Goal: Task Accomplishment & Management: Use online tool/utility

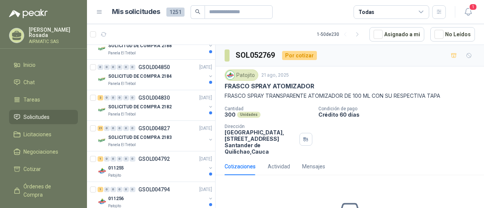
scroll to position [1446, 0]
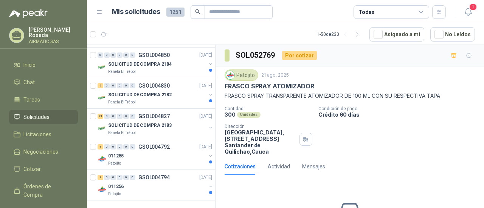
click at [245, 67] on div "Patojito [DATE] FRASCO SPRAY ATOMIZADOR FRASCO SPRAY TRANSPARENTE ATOMIZADOR DE…" at bounding box center [350, 113] width 269 height 92
click at [241, 77] on div "Patojito" at bounding box center [242, 75] width 34 height 11
click at [232, 77] on img at bounding box center [230, 75] width 8 height 8
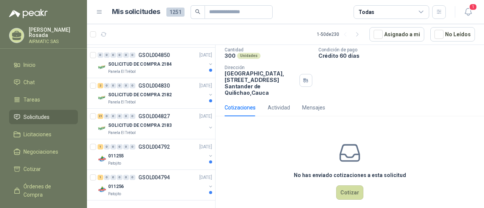
scroll to position [66, 0]
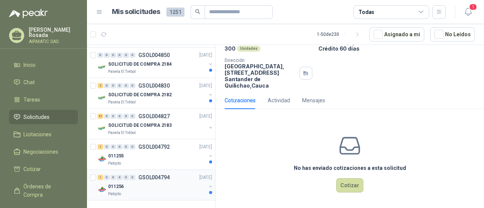
click at [145, 191] on div "Patojito" at bounding box center [157, 194] width 98 height 6
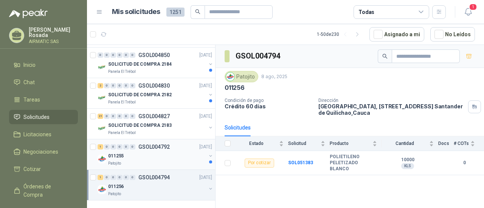
click at [150, 161] on div "Patojito" at bounding box center [157, 164] width 98 height 6
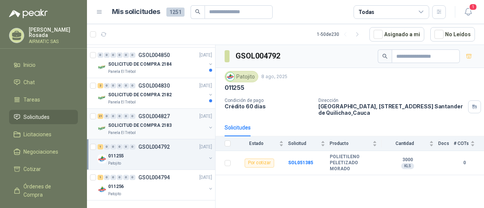
click at [148, 122] on p "SOLICITUD DE COMPRA 2183" at bounding box center [140, 125] width 64 height 7
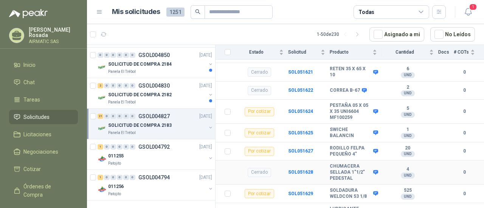
scroll to position [678, 0]
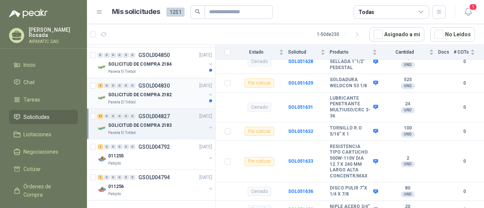
click at [144, 92] on p "SOLICITUD DE COMPRA 2182" at bounding box center [140, 95] width 64 height 7
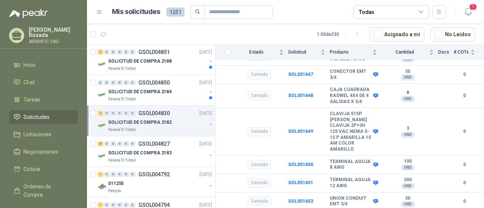
scroll to position [1408, 0]
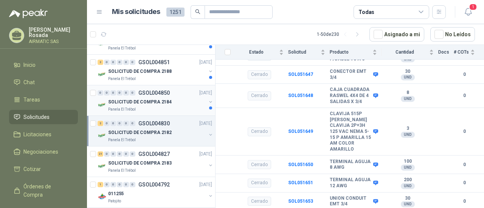
click at [152, 99] on p "SOLICITUD DE COMPRA 2184" at bounding box center [140, 102] width 64 height 7
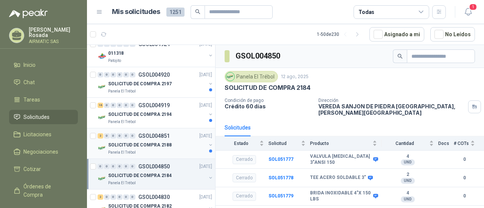
scroll to position [1332, 0]
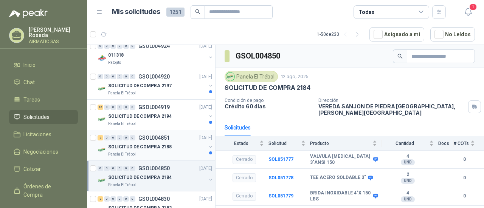
click at [142, 144] on p "SOLICITUD DE COMPRA 2188" at bounding box center [140, 147] width 64 height 7
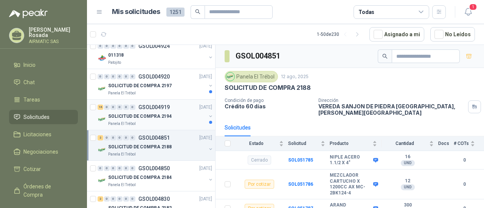
click at [153, 113] on p "SOLICITUD DE COMPRA 2194" at bounding box center [140, 116] width 64 height 7
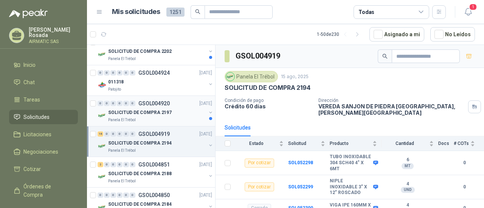
scroll to position [1294, 0]
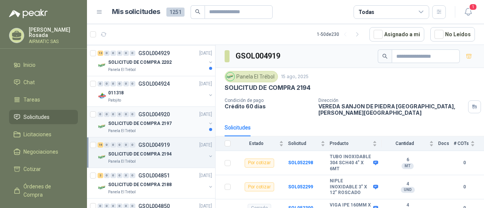
click at [165, 120] on p "SOLICITUD DE COMPRA 2197" at bounding box center [140, 123] width 64 height 7
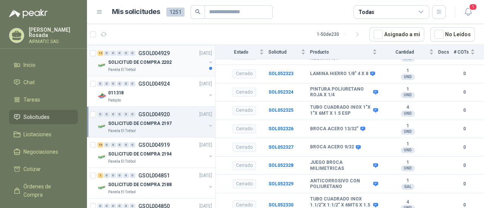
scroll to position [1257, 0]
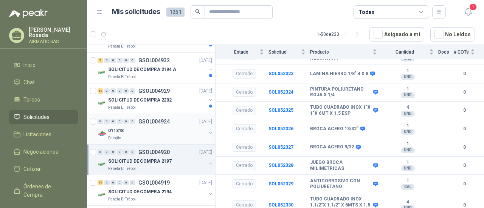
click at [133, 135] on div "Patojito" at bounding box center [157, 138] width 98 height 6
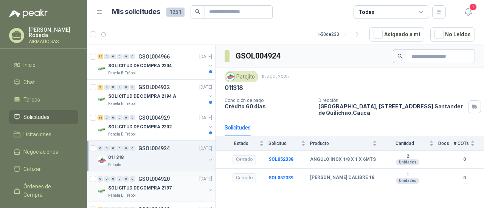
scroll to position [1219, 0]
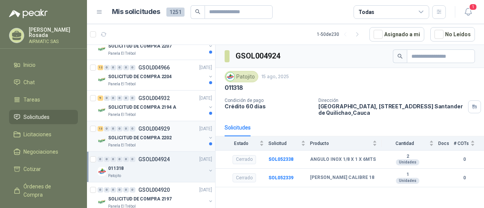
click at [168, 143] on div "Panela El Trébol" at bounding box center [157, 146] width 98 height 6
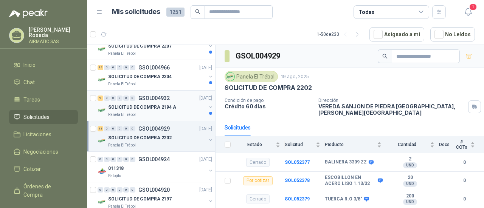
click at [170, 114] on div "9 0 0 0 0 0 GSOL004932 [DATE] SOLICITUD DE COMPRA 2194 A Panela El Trébol" at bounding box center [151, 106] width 128 height 31
click at [162, 104] on p "SOLICITUD DE COMPRA 2194 A" at bounding box center [142, 107] width 68 height 7
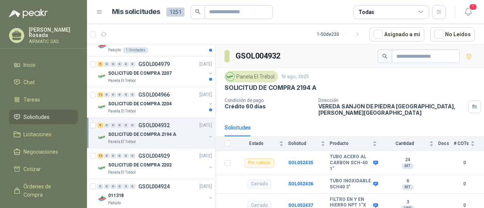
scroll to position [1181, 0]
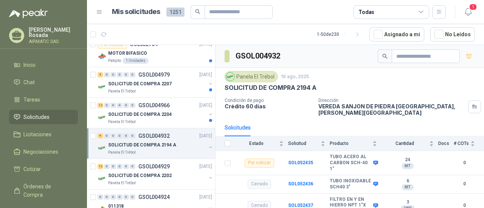
click at [159, 112] on p "SOLICITUD DE COMPRA 2204" at bounding box center [140, 114] width 64 height 7
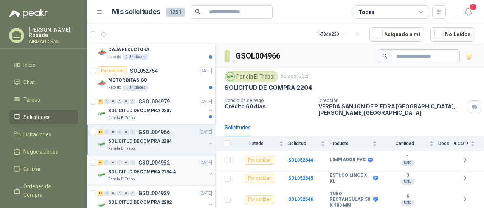
scroll to position [1143, 0]
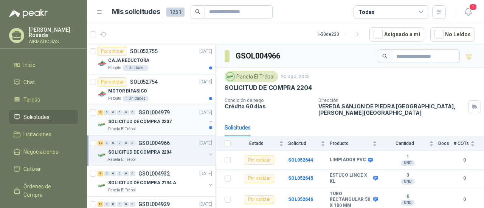
click at [152, 118] on p "SOLICITUD DE COMPRA 2207" at bounding box center [140, 121] width 64 height 7
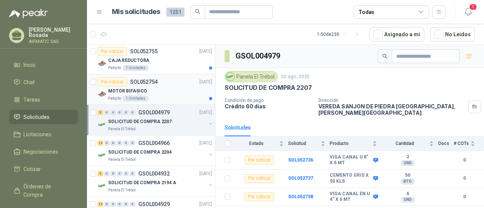
click at [157, 96] on div "Patojito 1 Unidades" at bounding box center [160, 99] width 104 height 6
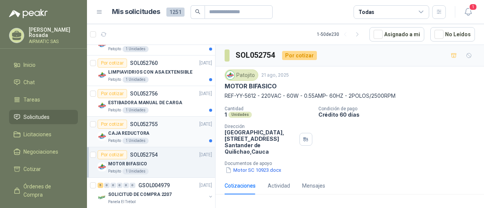
scroll to position [1067, 0]
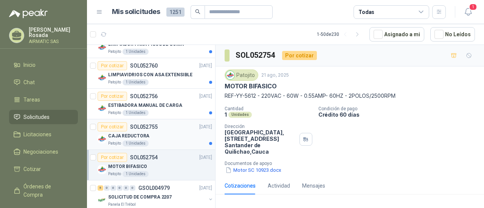
click at [150, 132] on div "CAJA REDUCTORA" at bounding box center [160, 136] width 104 height 9
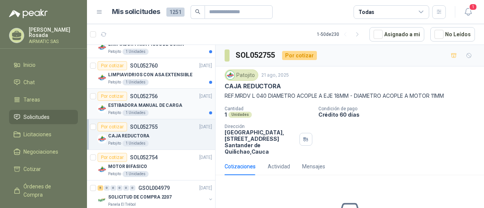
click at [162, 110] on div "Patojito 1 Unidades" at bounding box center [160, 113] width 104 height 6
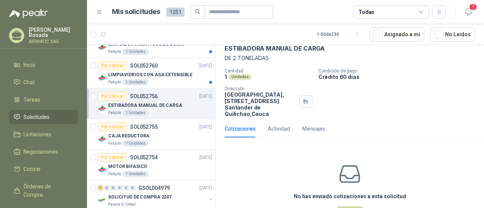
scroll to position [66, 0]
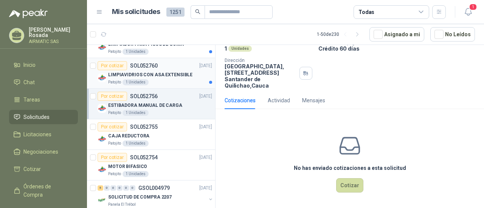
click at [180, 79] on div "Patojito 1 Unidades" at bounding box center [160, 82] width 104 height 6
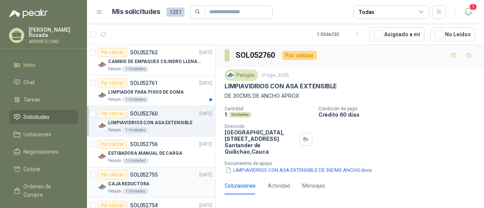
scroll to position [992, 0]
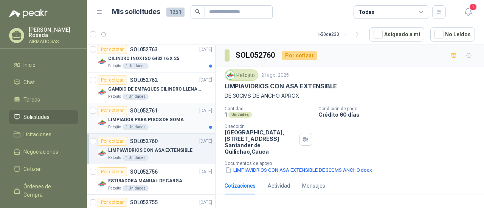
click at [179, 124] on div "Patojito 1 Unidades" at bounding box center [160, 127] width 104 height 6
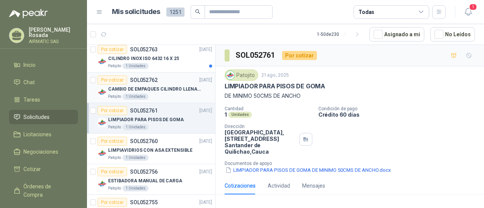
click at [162, 86] on p "CAMBIO DE EMPAQUES CILINDRO LLENADORA MANUALNUAL" at bounding box center [155, 89] width 94 height 7
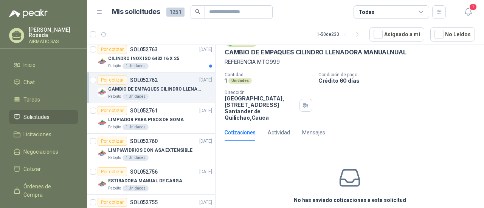
scroll to position [66, 0]
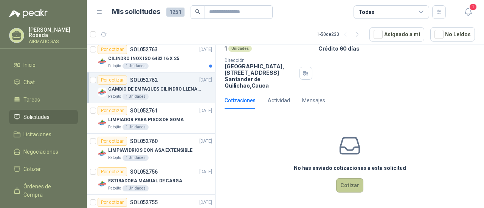
click at [341, 185] on button "Cotizar" at bounding box center [349, 186] width 27 height 14
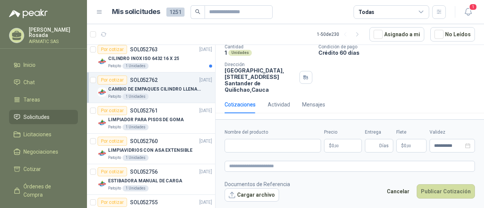
scroll to position [61, 0]
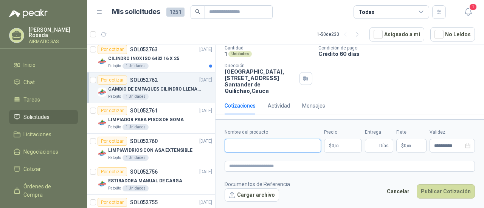
click at [270, 146] on input "Nombre del producto" at bounding box center [273, 146] width 96 height 14
click at [256, 147] on input "Nombre del producto" at bounding box center [273, 146] width 96 height 14
paste input "**********"
type input "**********"
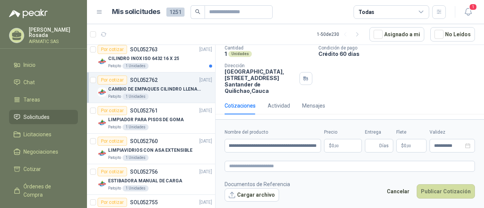
click at [352, 147] on p "$ 0 ,00" at bounding box center [343, 146] width 38 height 14
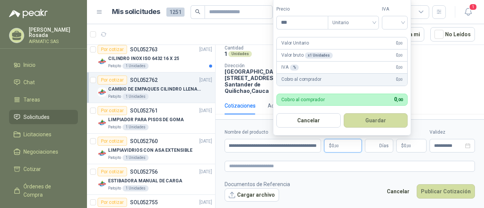
scroll to position [0, 0]
click at [387, 25] on div at bounding box center [395, 23] width 26 height 14
type input "*********"
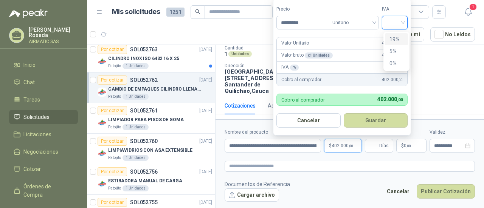
click at [399, 42] on div "19%" at bounding box center [397, 39] width 14 height 8
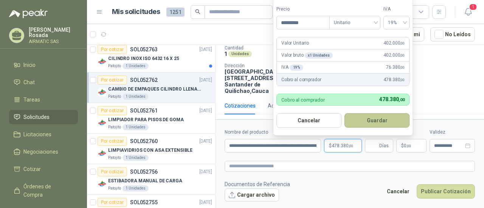
click at [365, 119] on button "Guardar" at bounding box center [377, 121] width 65 height 14
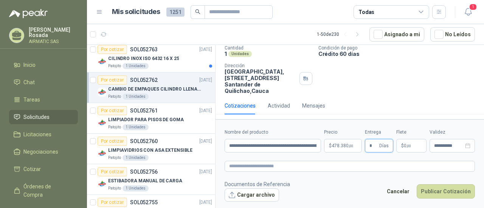
type input "*"
click at [401, 153] on form "**********" at bounding box center [350, 166] width 269 height 92
click at [291, 167] on textarea at bounding box center [350, 166] width 250 height 11
click at [459, 191] on button "Publicar Cotización" at bounding box center [446, 192] width 58 height 14
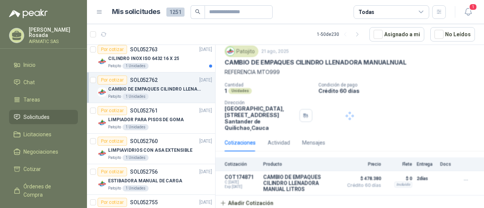
scroll to position [23, 0]
click at [288, 145] on div "Actividad" at bounding box center [279, 143] width 22 height 8
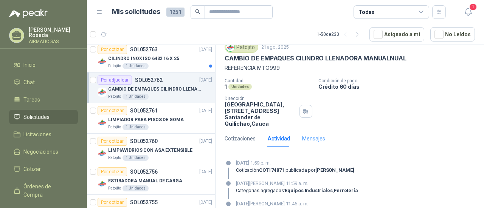
scroll to position [60, 0]
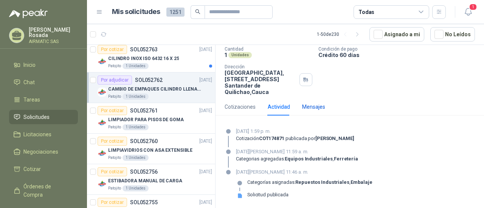
click at [310, 108] on div "Mensajes" at bounding box center [313, 107] width 23 height 8
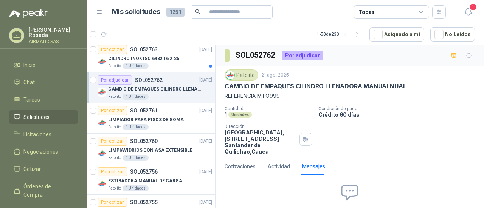
scroll to position [954, 0]
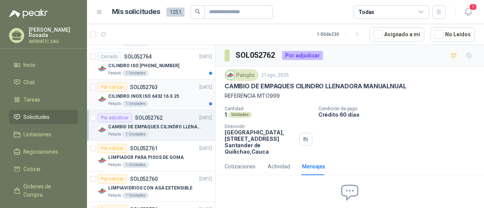
click at [150, 96] on div "CILINDRO INOX ISO 6432 16 X 25" at bounding box center [160, 96] width 104 height 9
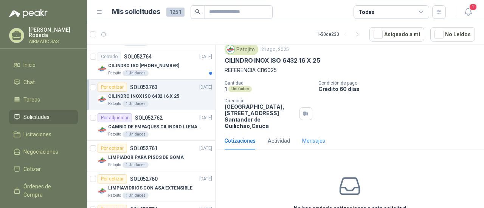
scroll to position [66, 0]
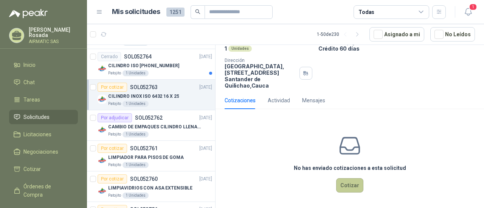
click at [348, 190] on button "Cotizar" at bounding box center [349, 186] width 27 height 14
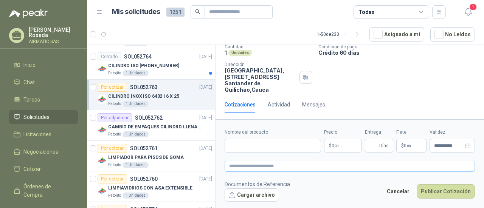
scroll to position [61, 0]
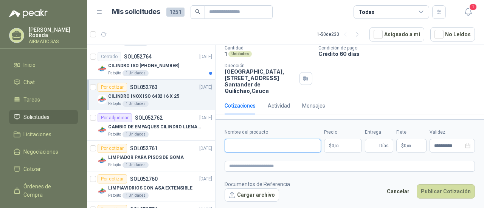
click at [255, 148] on input "Nombre del producto" at bounding box center [273, 146] width 96 height 14
click at [251, 145] on input "Nombre del producto" at bounding box center [273, 146] width 96 height 14
paste input "**********"
type input "**********"
click at [342, 145] on p "$ 0 ,00" at bounding box center [343, 146] width 38 height 14
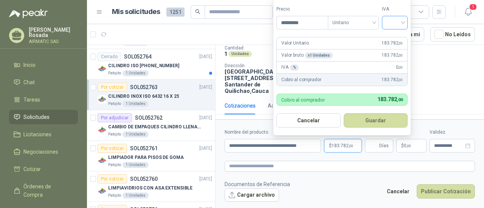
type input "*********"
click at [390, 25] on input "search" at bounding box center [395, 21] width 17 height 11
click at [393, 42] on div "19%" at bounding box center [397, 39] width 14 height 8
click at [386, 121] on button "Guardar" at bounding box center [377, 121] width 65 height 14
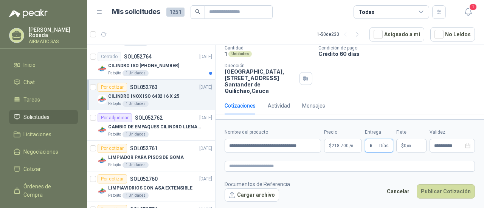
type input "*"
click at [412, 98] on div "Cotizaciones Actividad Mensajes" at bounding box center [350, 105] width 250 height 17
click at [270, 168] on textarea at bounding box center [350, 166] width 250 height 11
paste textarea "**********"
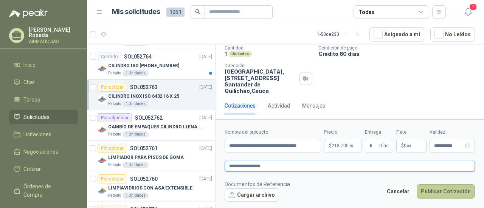
type textarea "**********"
click at [455, 191] on button "Publicar Cotización" at bounding box center [446, 192] width 58 height 14
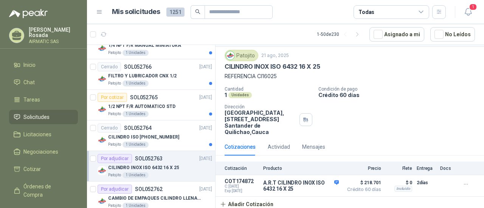
scroll to position [878, 0]
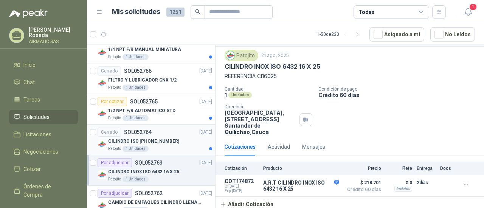
click at [166, 138] on p "CILINDRO ISO [PHONE_NUMBER]" at bounding box center [143, 141] width 71 height 7
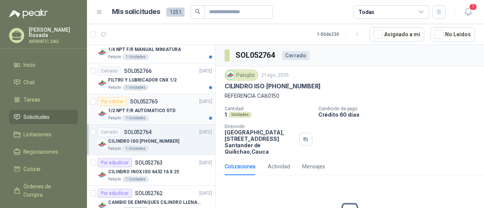
click at [176, 115] on div "Patojito 1 Unidades" at bounding box center [160, 118] width 104 height 6
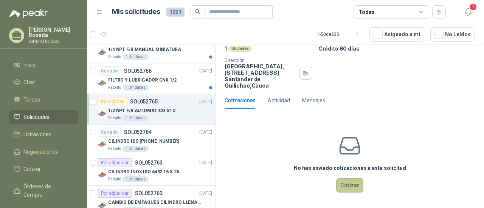
click at [342, 180] on button "Cotizar" at bounding box center [349, 186] width 27 height 14
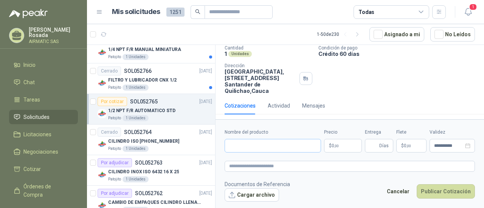
scroll to position [61, 0]
click at [254, 143] on input "Nombre del producto" at bounding box center [273, 146] width 96 height 14
paste input "**********"
type input "**********"
click at [344, 147] on p "$ 0 ,00" at bounding box center [343, 146] width 38 height 14
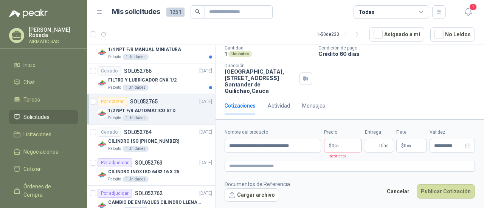
click at [249, 94] on div "Patojito [DATE] 1/2 NPT F/R AUTOMATICO STD REFERENCIA UFR2042 Cantidad 1 Unidad…" at bounding box center [350, 52] width 269 height 92
click at [352, 139] on p "$ 0 ,00" at bounding box center [343, 146] width 38 height 14
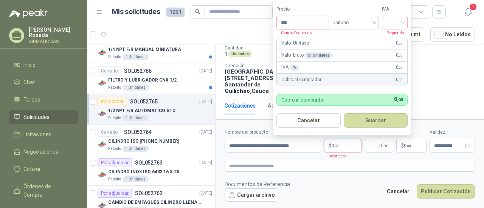
click at [317, 25] on input "***" at bounding box center [302, 22] width 51 height 13
click at [353, 25] on span "Unitario" at bounding box center [354, 22] width 42 height 11
type input "*********"
click at [403, 21] on input "search" at bounding box center [395, 21] width 17 height 11
click at [397, 36] on div "19%" at bounding box center [397, 39] width 14 height 8
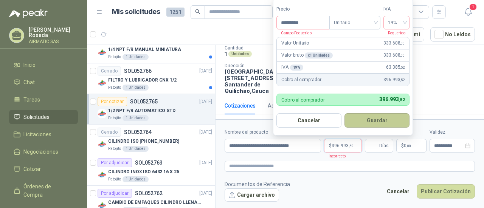
click at [385, 120] on button "Guardar" at bounding box center [377, 121] width 65 height 14
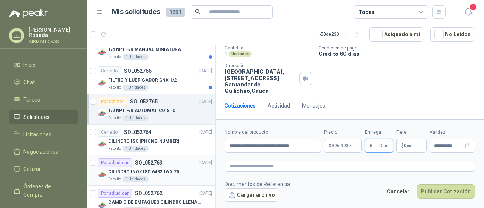
type input "*"
click at [344, 170] on textarea at bounding box center [350, 166] width 250 height 11
paste textarea "**********"
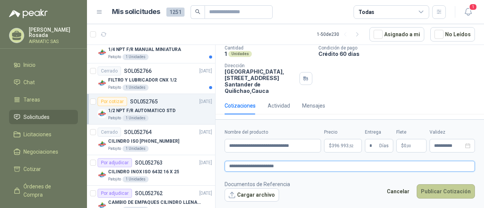
type textarea "**********"
click at [444, 187] on button "Publicar Cotización" at bounding box center [446, 192] width 58 height 14
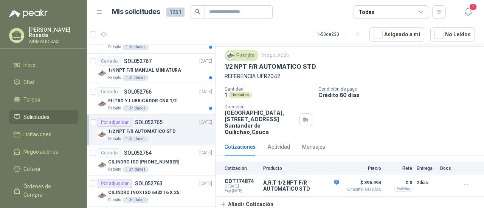
scroll to position [803, 0]
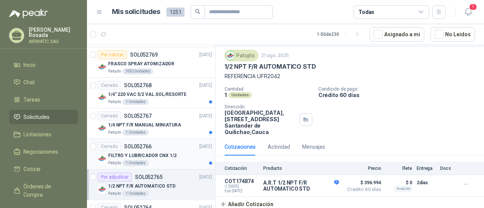
click at [148, 152] on p "FILTRO Y LUBRICADOR CNX 1/2" at bounding box center [142, 155] width 68 height 7
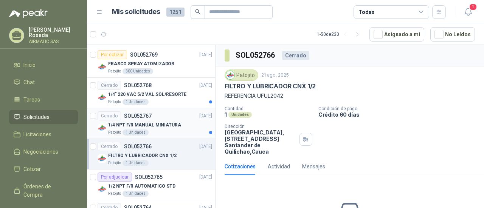
click at [165, 122] on p "1/4 NPT F/R MANUAL MINIATURA" at bounding box center [144, 125] width 73 height 7
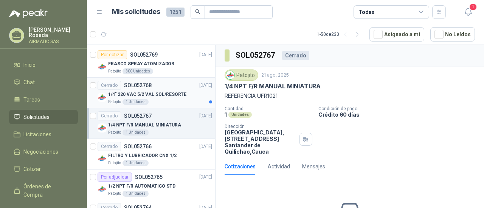
click at [151, 90] on div "1/4" 220 VAC 5/2 VAL.SOL/RESORTE" at bounding box center [160, 94] width 104 height 9
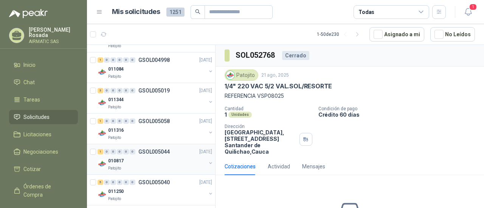
scroll to position [651, 0]
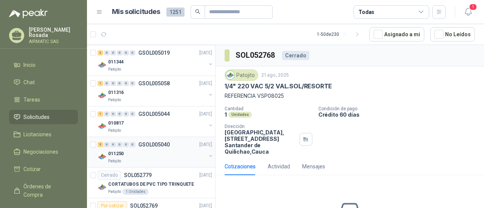
click at [162, 159] on div "Patojito" at bounding box center [157, 162] width 98 height 6
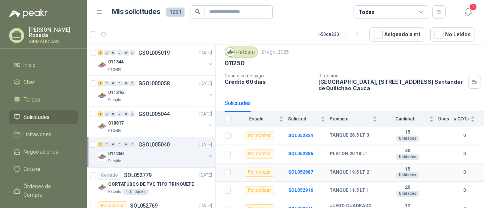
scroll to position [31, 0]
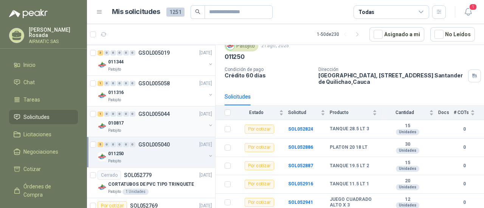
click at [170, 120] on div "010817" at bounding box center [157, 123] width 98 height 9
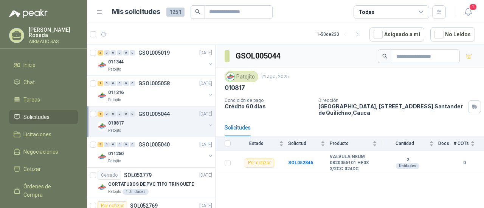
scroll to position [613, 0]
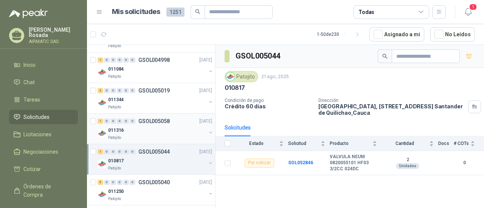
click at [168, 127] on div "011316" at bounding box center [157, 130] width 98 height 9
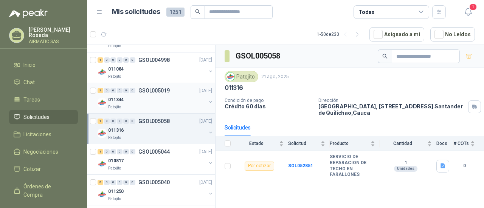
click at [160, 98] on div "011344" at bounding box center [157, 99] width 98 height 9
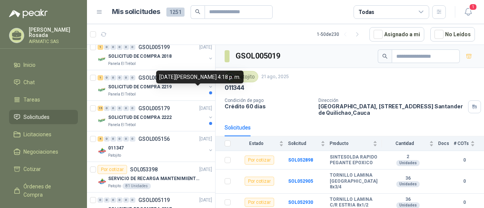
scroll to position [311, 0]
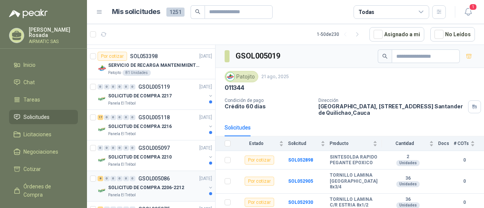
click at [173, 187] on p "SOLICITUD DE COMPRA 2206-2212" at bounding box center [146, 188] width 76 height 7
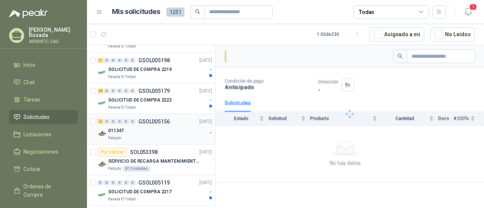
scroll to position [197, 0]
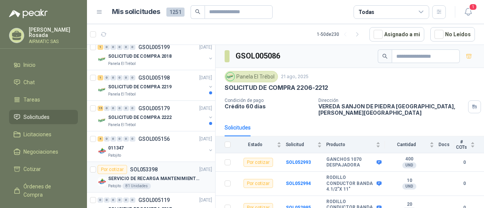
click at [168, 179] on p "SERVICIO DE RECARGA MANTENIMIENTO Y PRESTAMOS DE EXTINTORES" at bounding box center [155, 179] width 94 height 7
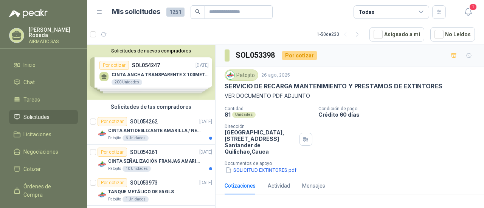
click at [165, 73] on div "Solicitudes de nuevos compradores Por cotizar SOL054247 [DATE] CINTA ANCHA TRAN…" at bounding box center [151, 72] width 128 height 55
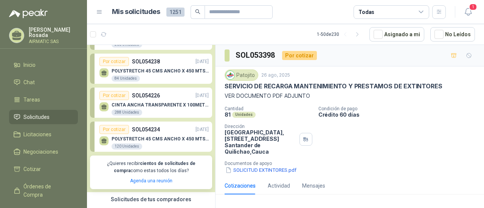
scroll to position [76, 0]
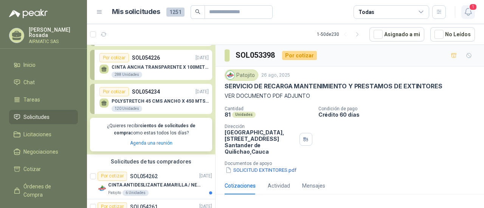
click at [465, 12] on icon "button" at bounding box center [468, 11] width 6 height 7
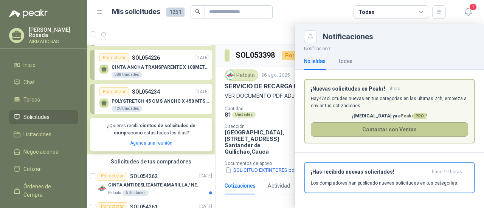
click at [368, 129] on button "Contactar con Ventas" at bounding box center [389, 130] width 157 height 14
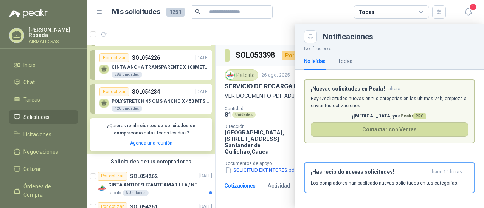
click at [254, 32] on div at bounding box center [285, 116] width 397 height 184
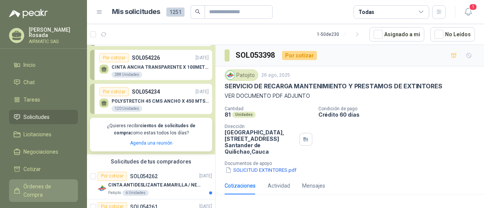
click at [31, 188] on span "Órdenes de Compra" at bounding box center [46, 191] width 47 height 17
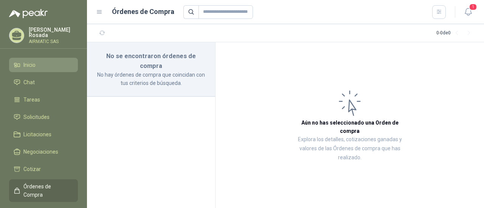
click at [25, 62] on span "Inicio" at bounding box center [29, 65] width 12 height 8
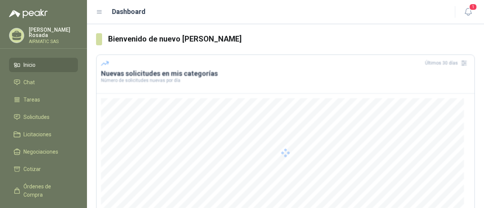
click at [43, 34] on p "[PERSON_NAME]" at bounding box center [53, 32] width 49 height 11
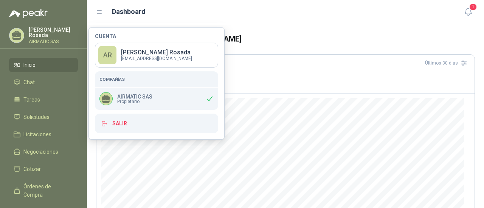
click at [278, 67] on div "Últimos 30 días" at bounding box center [285, 63] width 369 height 12
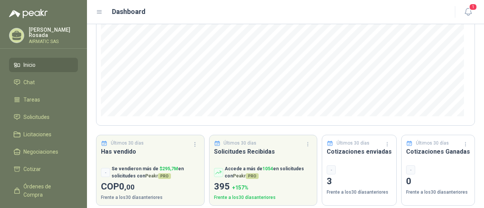
scroll to position [132, 0]
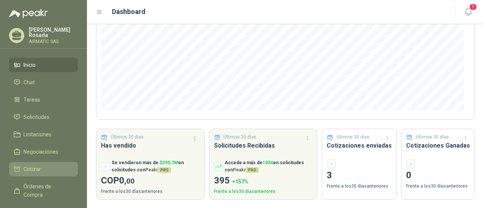
click at [36, 172] on link "Cotizar" at bounding box center [43, 169] width 69 height 14
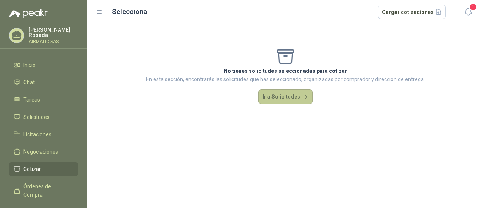
click at [280, 98] on button "Ir a Solicitudes" at bounding box center [285, 97] width 54 height 15
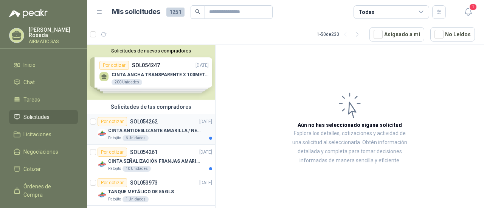
click at [178, 128] on p "CINTA ANTIDESLIZANTE AMARILLA / NEGRA" at bounding box center [155, 131] width 94 height 7
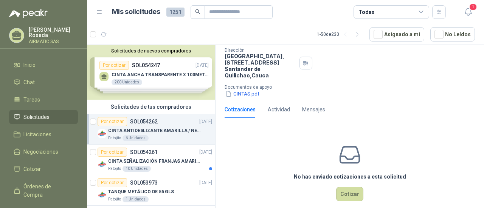
scroll to position [86, 0]
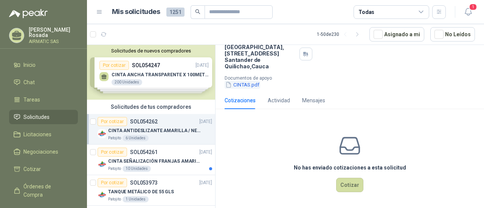
click at [249, 85] on button "CINTAS.pdf" at bounding box center [243, 85] width 36 height 8
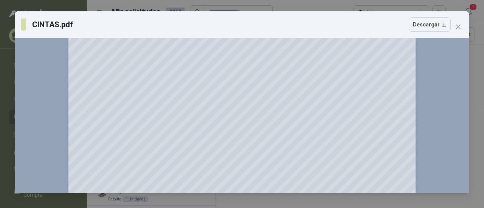
scroll to position [306, 0]
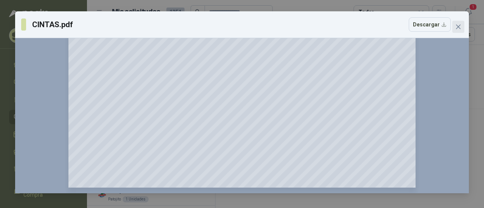
click at [459, 31] on button "Close" at bounding box center [459, 27] width 12 height 12
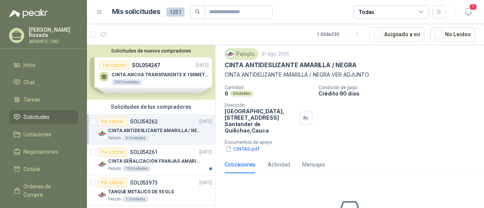
scroll to position [0, 0]
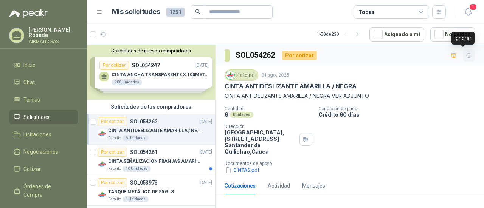
click at [466, 56] on icon "button" at bounding box center [469, 56] width 6 height 6
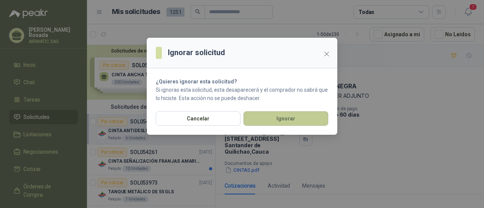
click at [279, 120] on button "Ignorar" at bounding box center [286, 119] width 85 height 14
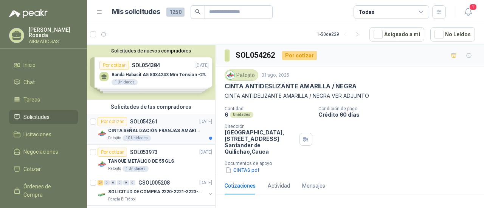
click at [175, 132] on p "CINTA SEÑALIZACIÓN FRANJAS AMARILLAS NEGRA" at bounding box center [155, 131] width 94 height 7
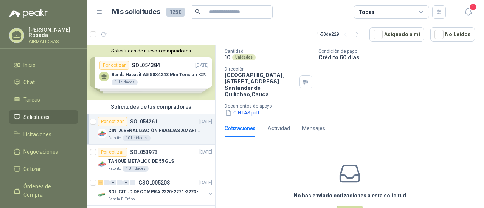
scroll to position [86, 0]
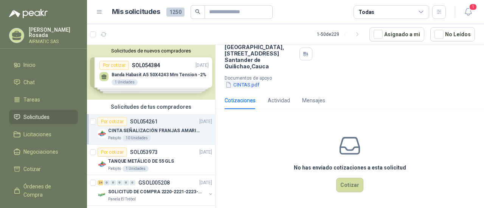
click at [250, 84] on button "CINTAS.pdf" at bounding box center [243, 85] width 36 height 8
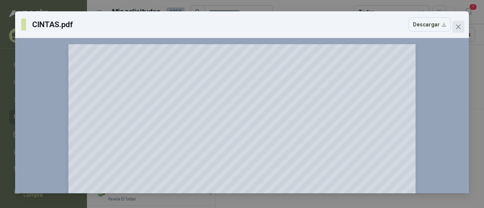
click at [457, 24] on icon "close" at bounding box center [459, 27] width 6 height 6
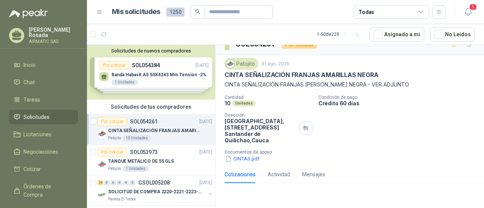
scroll to position [0, 0]
